Goal: Information Seeking & Learning: Learn about a topic

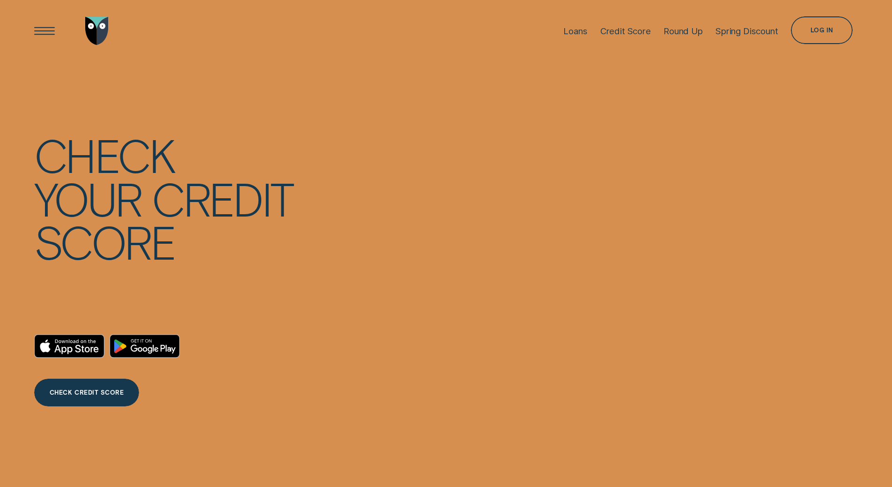
click at [811, 31] on div "Log in" at bounding box center [822, 32] width 23 height 6
click at [816, 26] on div "Log in" at bounding box center [822, 30] width 62 height 28
click at [85, 392] on div "CHECK CREDIT SCORE" at bounding box center [87, 394] width 74 height 6
